Goal: Browse casually

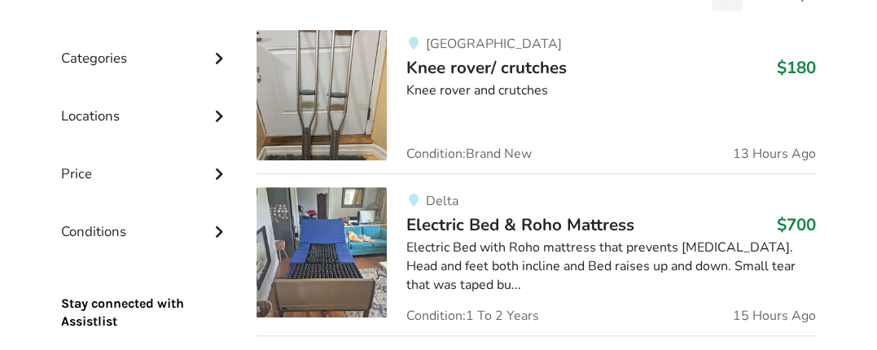
scroll to position [489, 0]
